Goal: Find specific page/section: Find specific page/section

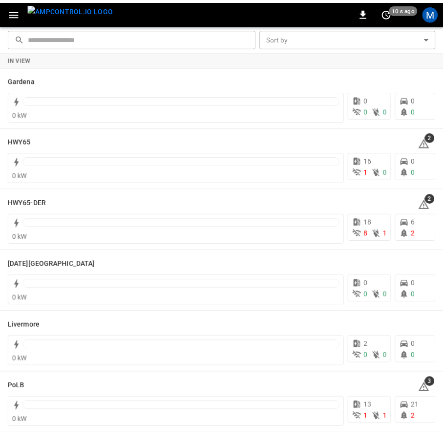
scroll to position [193, 0]
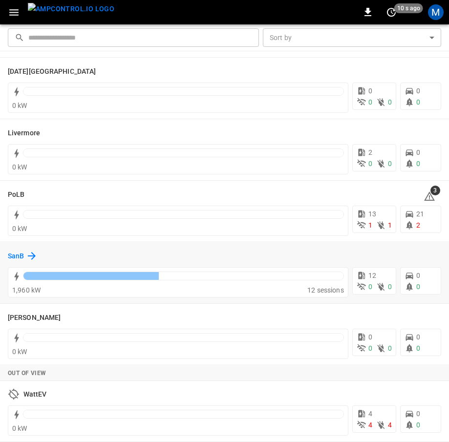
click at [17, 253] on h6 "SanB" at bounding box center [16, 256] width 16 height 11
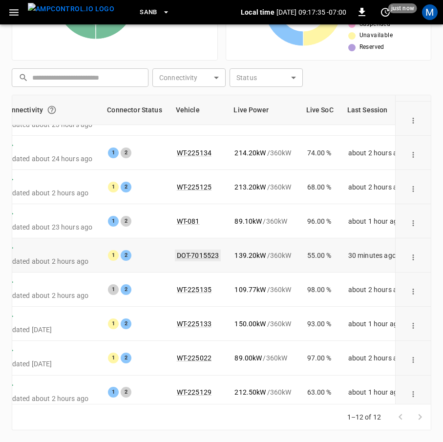
scroll to position [143, 155]
